Goal: Task Accomplishment & Management: Complete application form

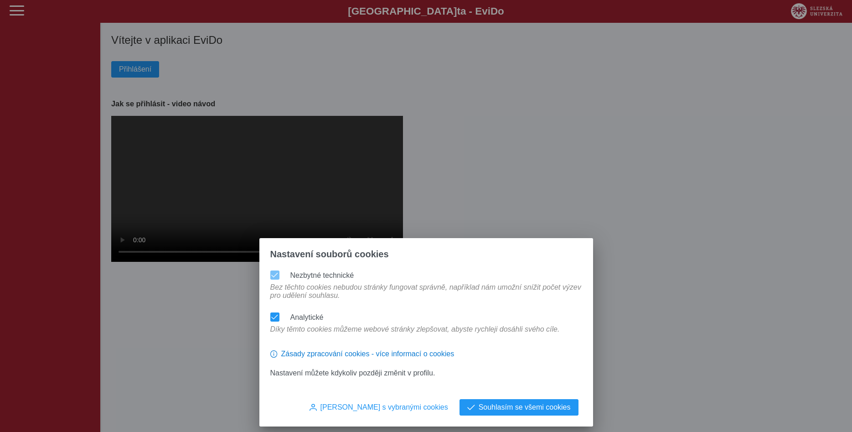
drag, startPoint x: 532, startPoint y: 402, endPoint x: 508, endPoint y: 333, distance: 73.4
click at [530, 401] on button "Souhlasím se všemi cookies" at bounding box center [518, 407] width 119 height 16
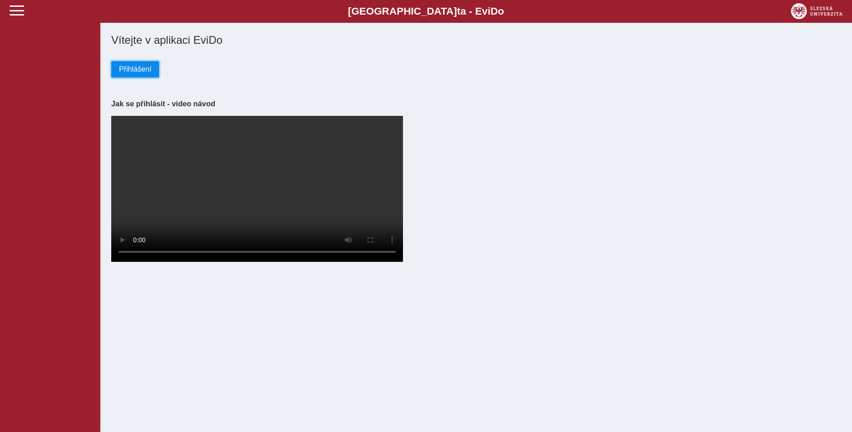
click at [138, 73] on span "Přihlášení" at bounding box center [135, 69] width 32 height 8
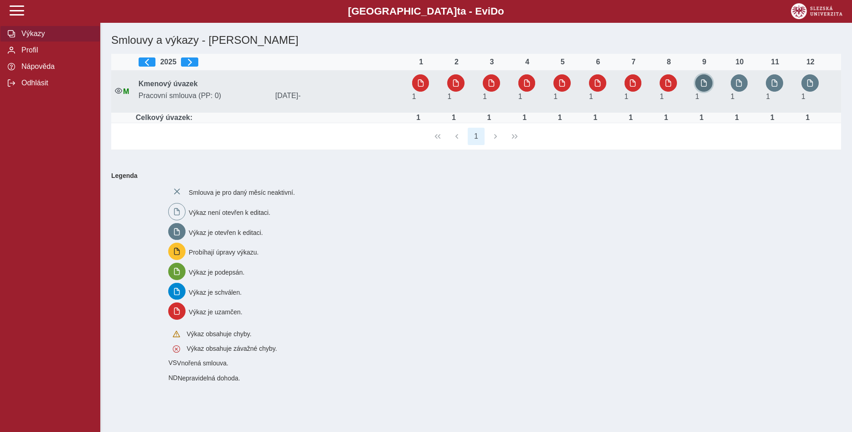
click at [707, 87] on span "button" at bounding box center [703, 82] width 7 height 7
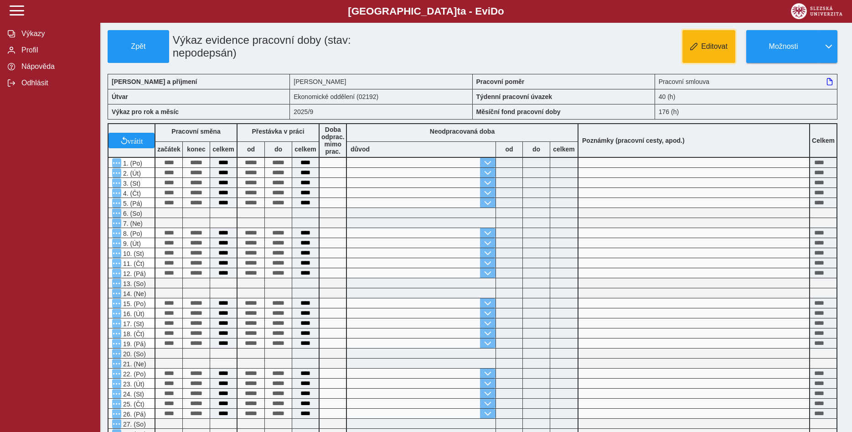
click at [710, 46] on span "Editovat" at bounding box center [714, 46] width 26 height 8
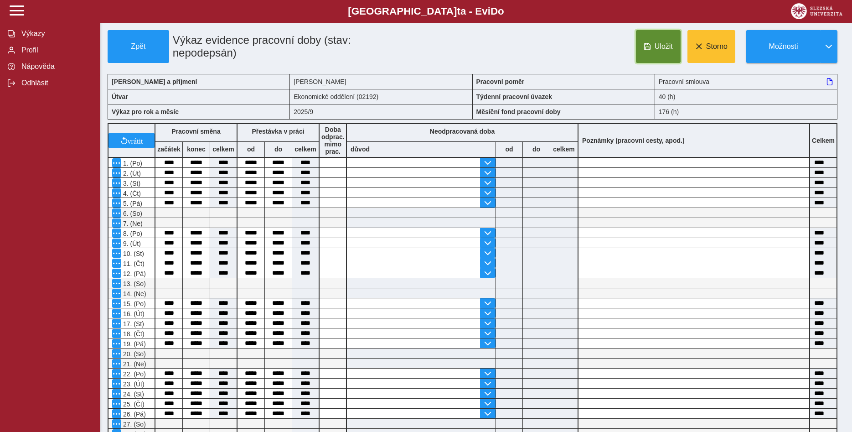
click at [670, 50] on span "Uložit" at bounding box center [663, 46] width 18 height 8
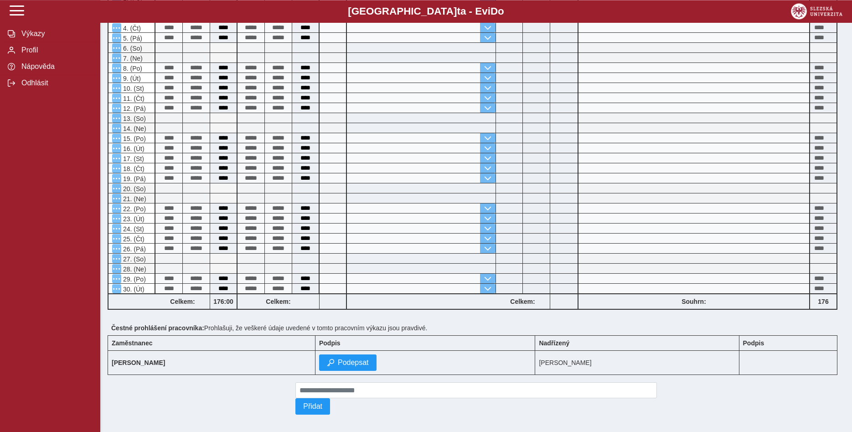
scroll to position [179, 0]
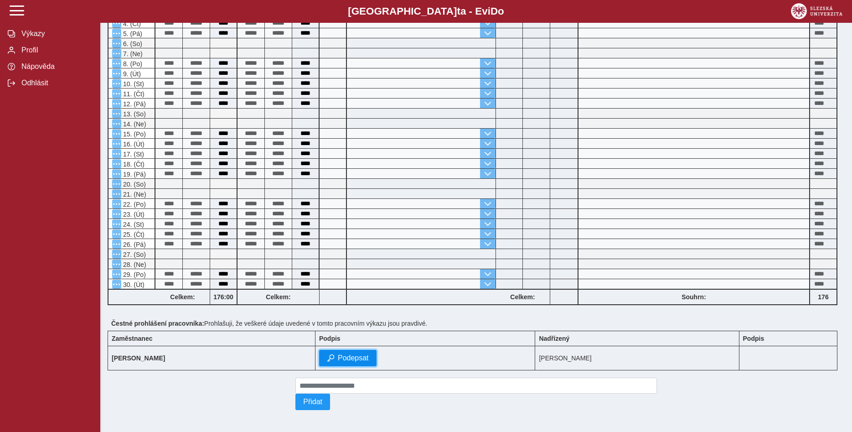
click at [369, 354] on span "Podepsat" at bounding box center [353, 358] width 31 height 8
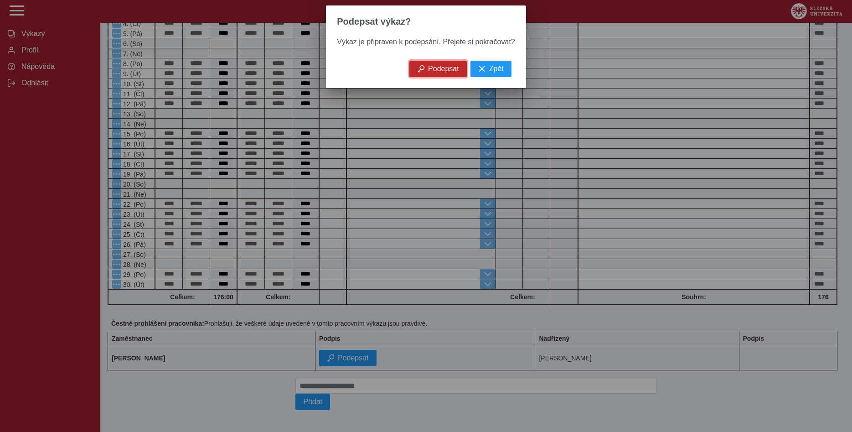
click at [446, 67] on button "Podepsat" at bounding box center [437, 69] width 57 height 16
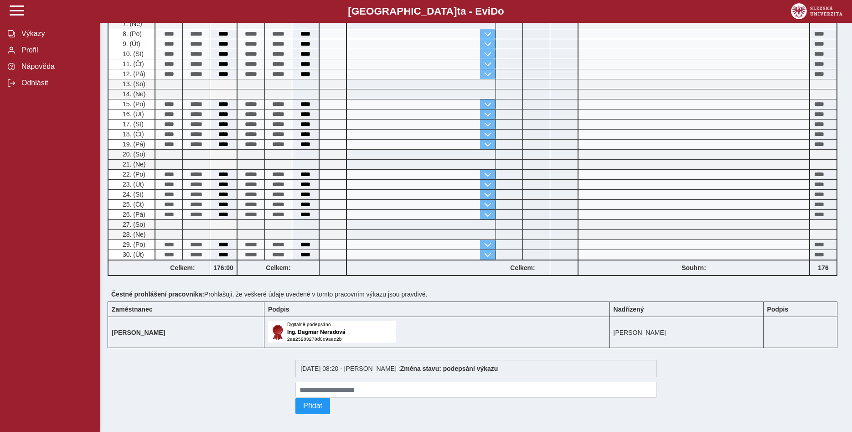
scroll to position [0, 0]
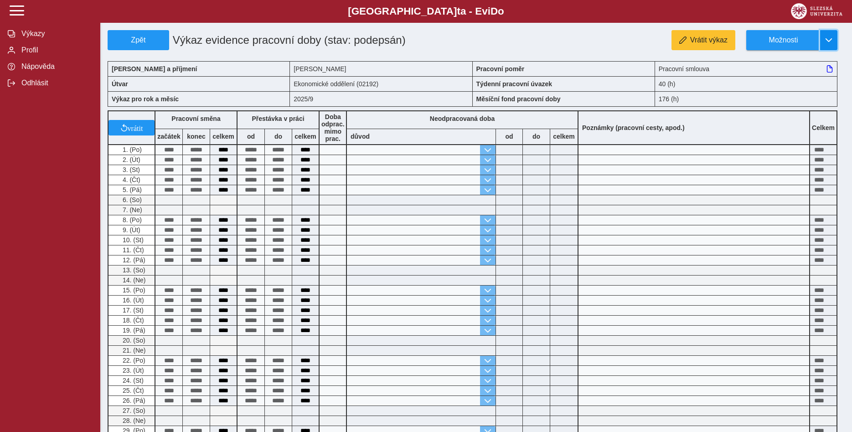
click at [828, 39] on span "button" at bounding box center [828, 39] width 7 height 7
click at [785, 79] on span "Stáhnout PDF" at bounding box center [787, 79] width 46 height 7
